Goal: Task Accomplishment & Management: Use online tool/utility

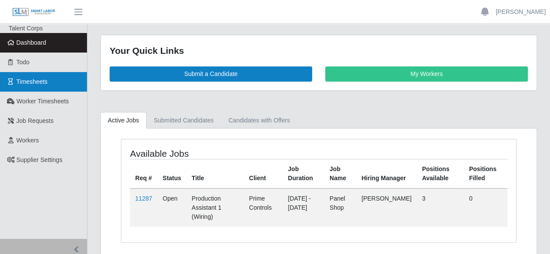
click at [18, 83] on span "Timesheets" at bounding box center [32, 81] width 31 height 7
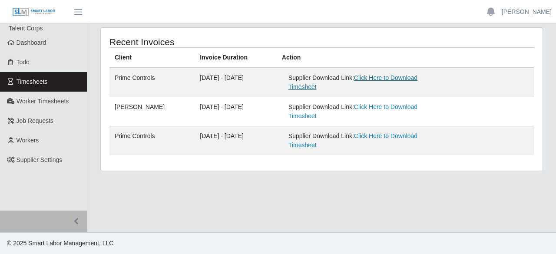
click at [401, 76] on link "Click Here to Download Timesheet" at bounding box center [352, 82] width 129 height 16
click at [497, 189] on main "Recent Invoices Client Invoice Duration Action Prime Controls 09/06/2025 - 09/1…" at bounding box center [321, 128] width 469 height 209
drag, startPoint x: 538, startPoint y: 192, endPoint x: 523, endPoint y: 98, distance: 95.9
click at [538, 192] on main "Recent Invoices Client Invoice Duration Action Prime Controls 09/06/2025 - 09/1…" at bounding box center [321, 128] width 469 height 209
click at [18, 80] on span "Timesheets" at bounding box center [32, 81] width 31 height 7
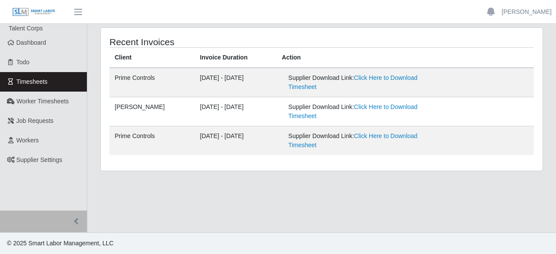
click at [531, 205] on main "Recent Invoices Client Invoice Duration Action Prime Controls [DATE] - [DATE] S…" at bounding box center [321, 128] width 469 height 209
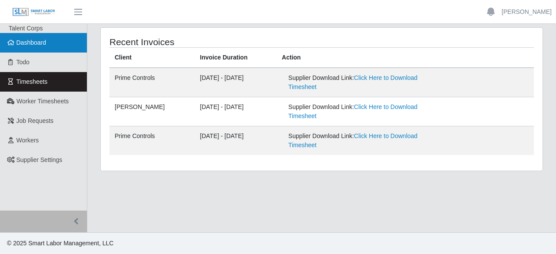
click at [32, 40] on span "Dashboard" at bounding box center [32, 42] width 30 height 7
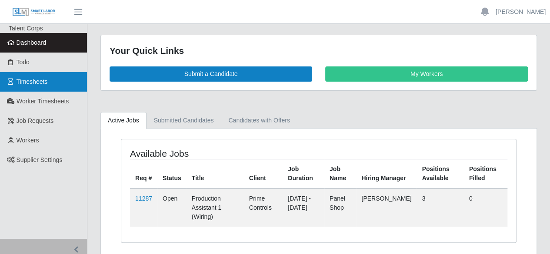
click at [33, 89] on link "Timesheets" at bounding box center [43, 82] width 87 height 20
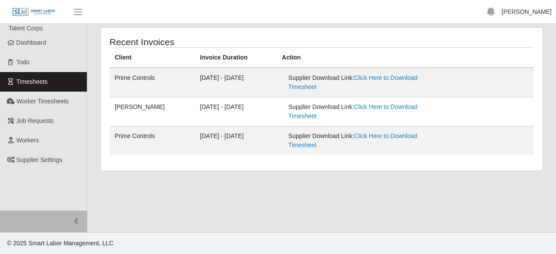
click at [524, 12] on link "[PERSON_NAME]" at bounding box center [527, 11] width 50 height 9
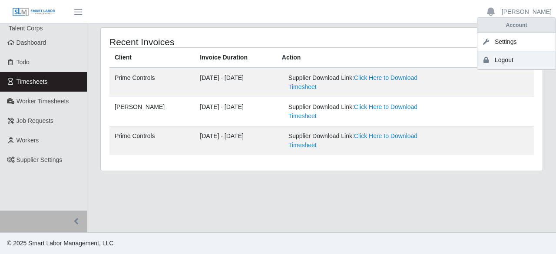
click at [504, 58] on link "Logout" at bounding box center [516, 60] width 78 height 18
